Goal: Information Seeking & Learning: Learn about a topic

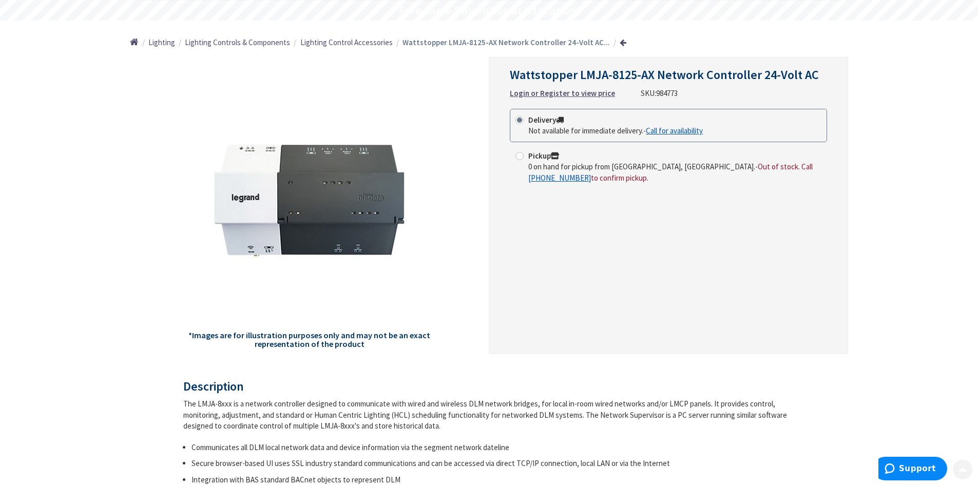
scroll to position [103, 0]
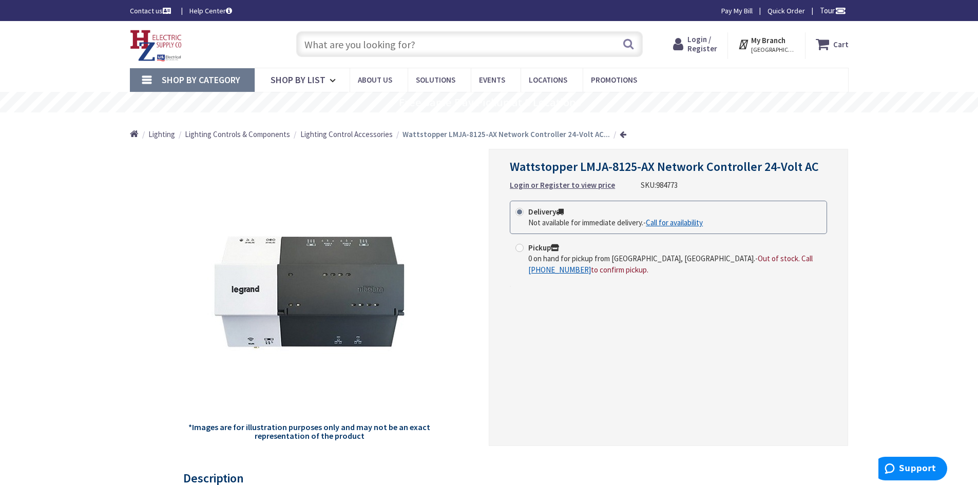
scroll to position [51, 0]
